Goal: Transaction & Acquisition: Purchase product/service

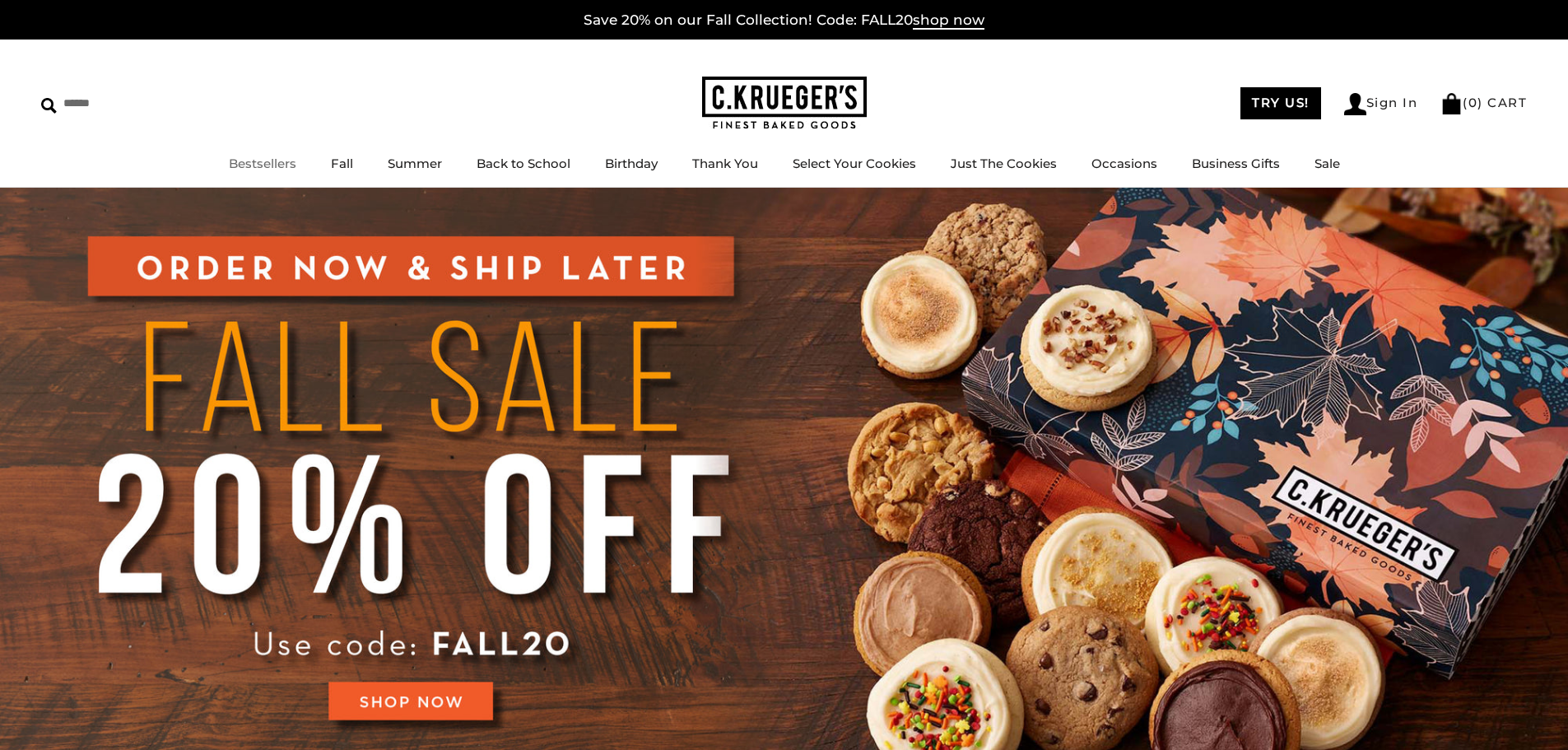
click at [260, 159] on link "Bestsellers" at bounding box center [263, 164] width 68 height 16
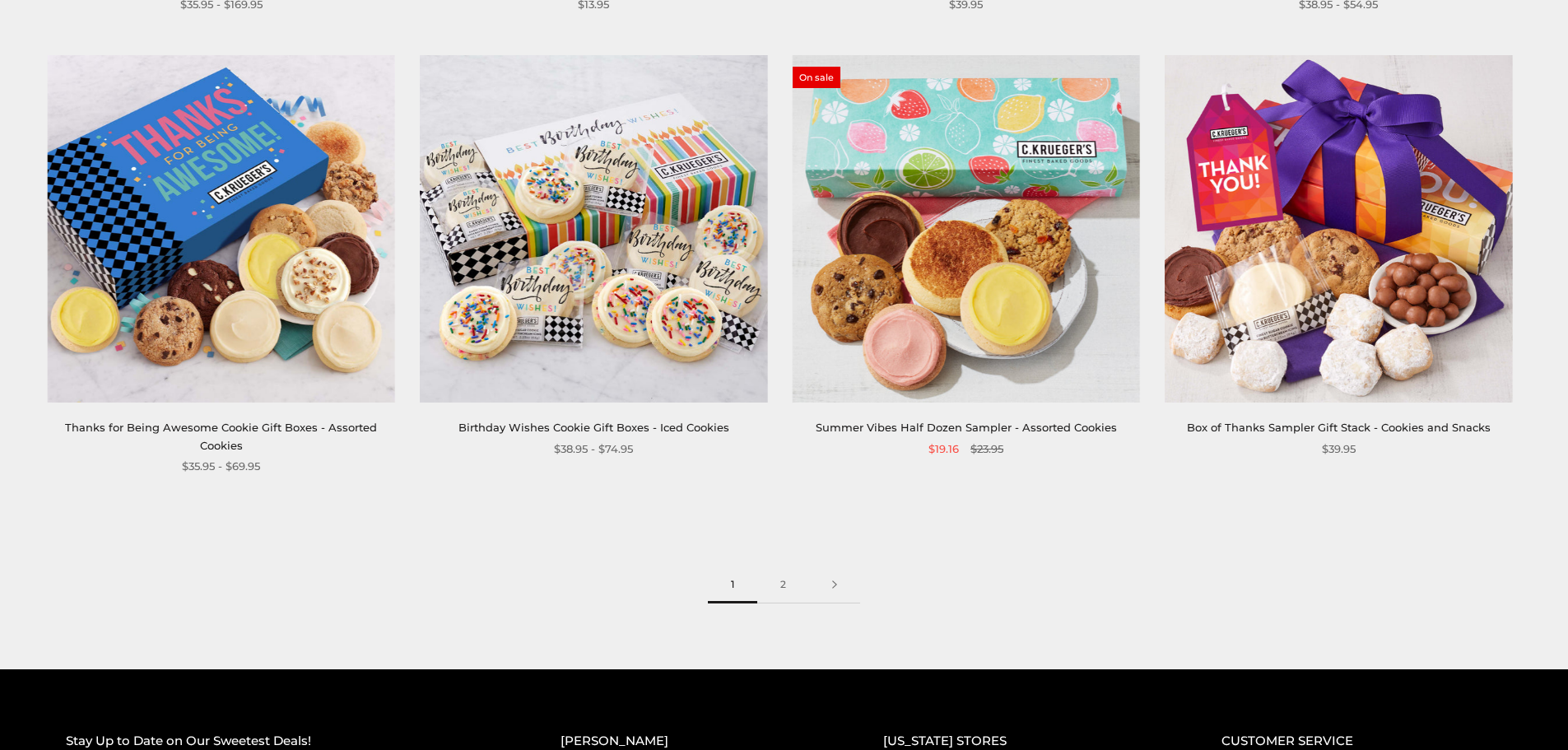
scroll to position [2553, 0]
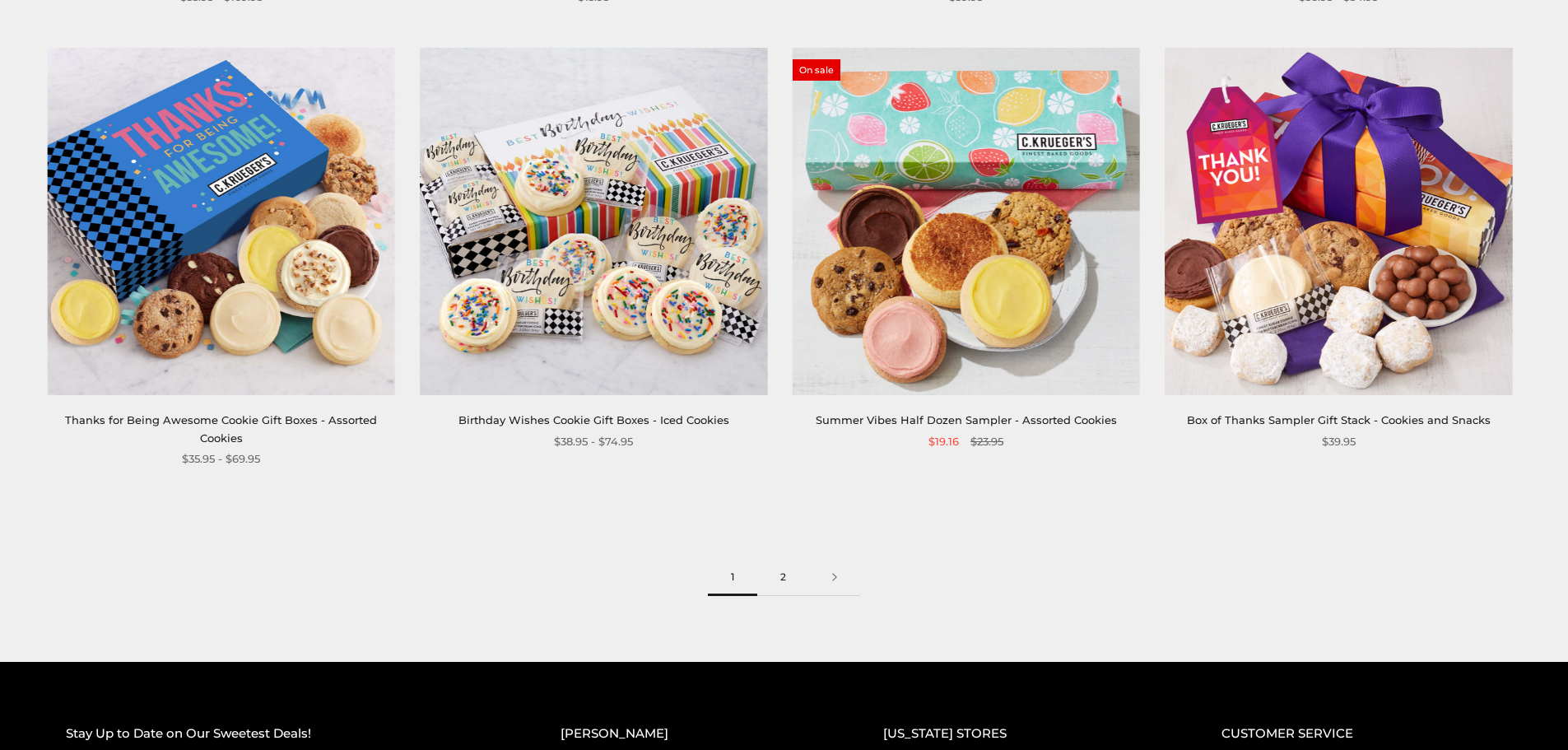
click at [785, 574] on link "2" at bounding box center [783, 577] width 52 height 37
